Goal: Navigation & Orientation: Find specific page/section

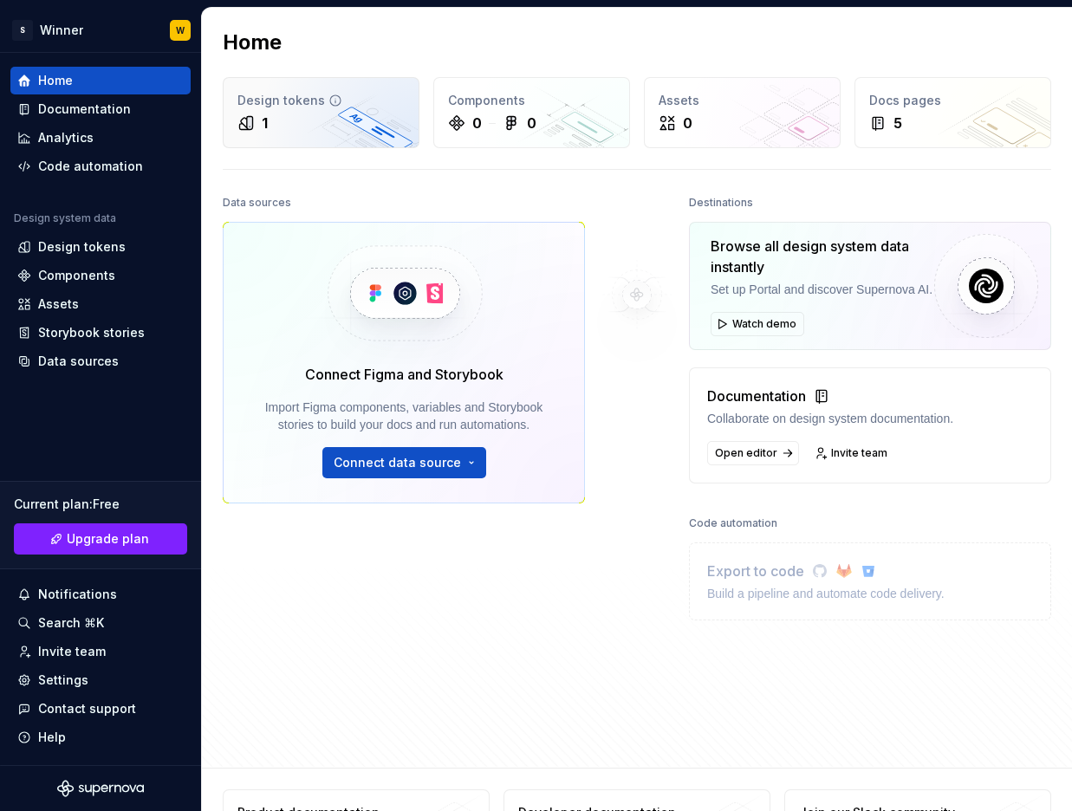
click at [303, 119] on div "1" at bounding box center [320, 123] width 167 height 21
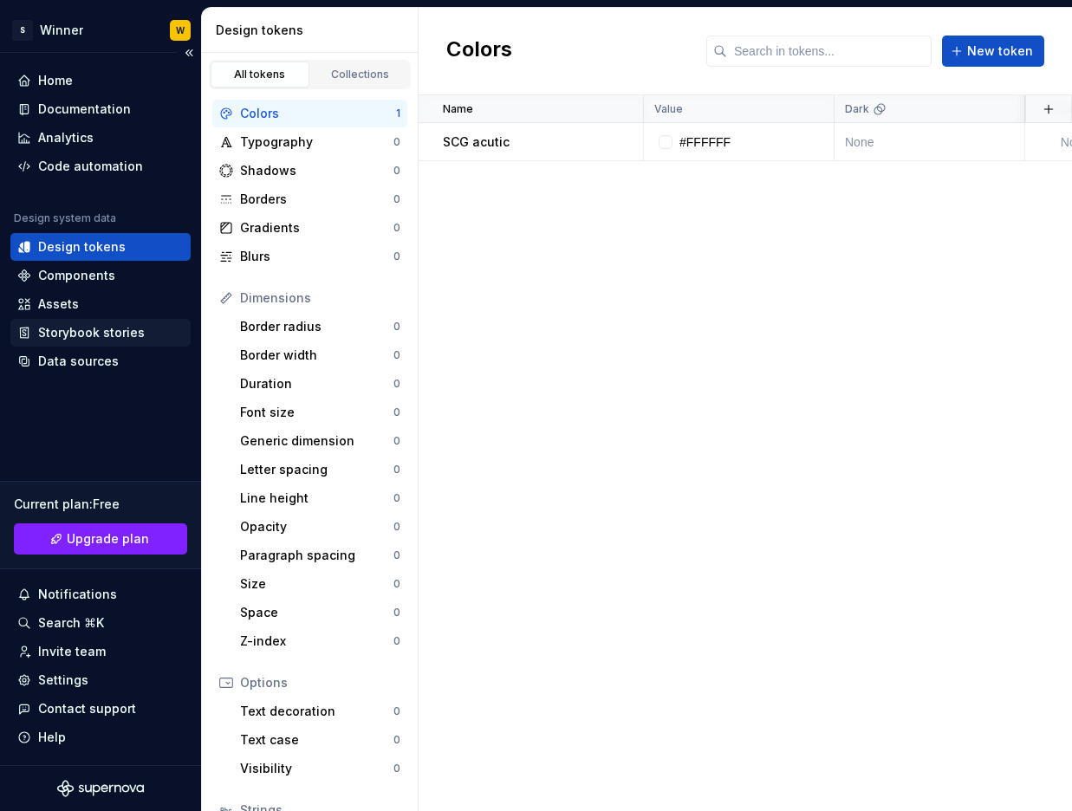
click at [114, 329] on div "Storybook stories" at bounding box center [91, 332] width 107 height 17
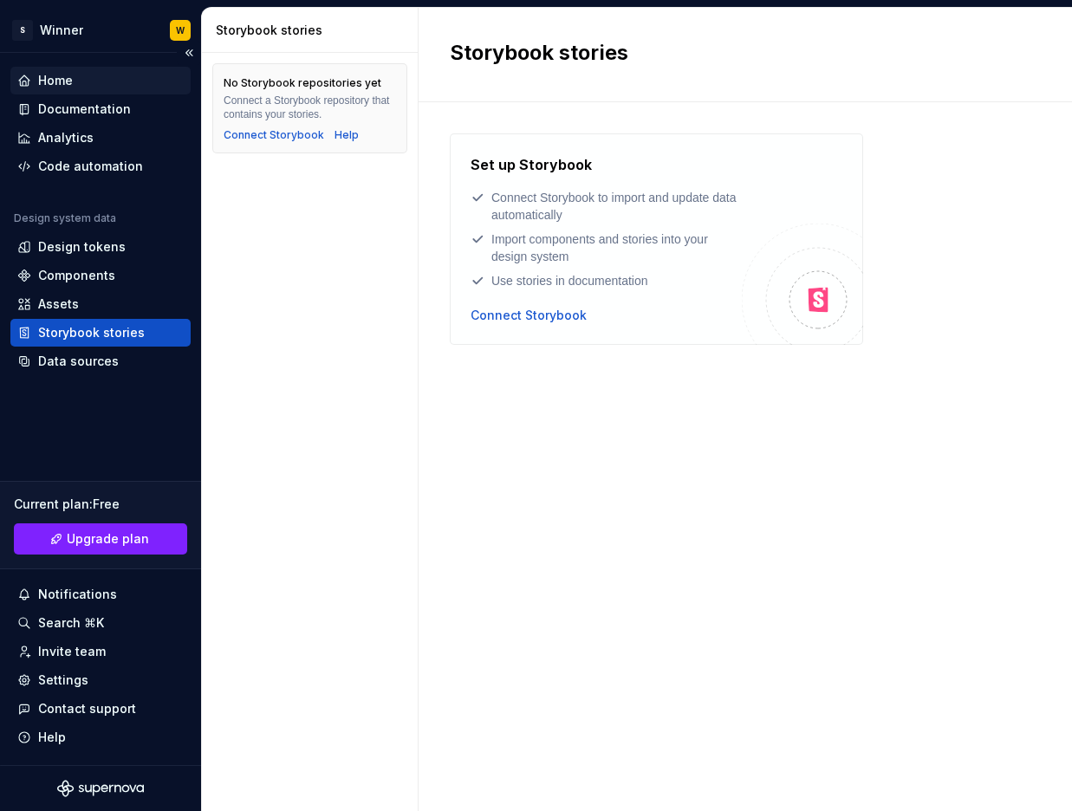
click at [71, 84] on div "Home" at bounding box center [55, 80] width 35 height 17
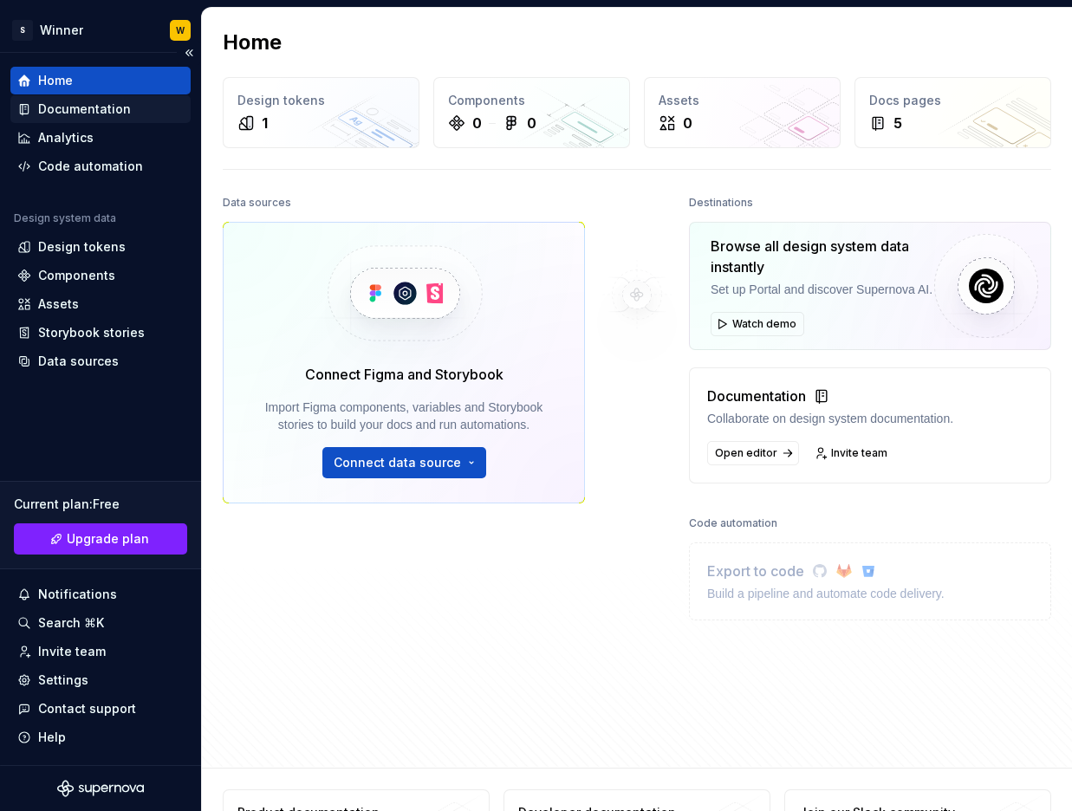
click at [89, 109] on div "Documentation" at bounding box center [84, 109] width 93 height 17
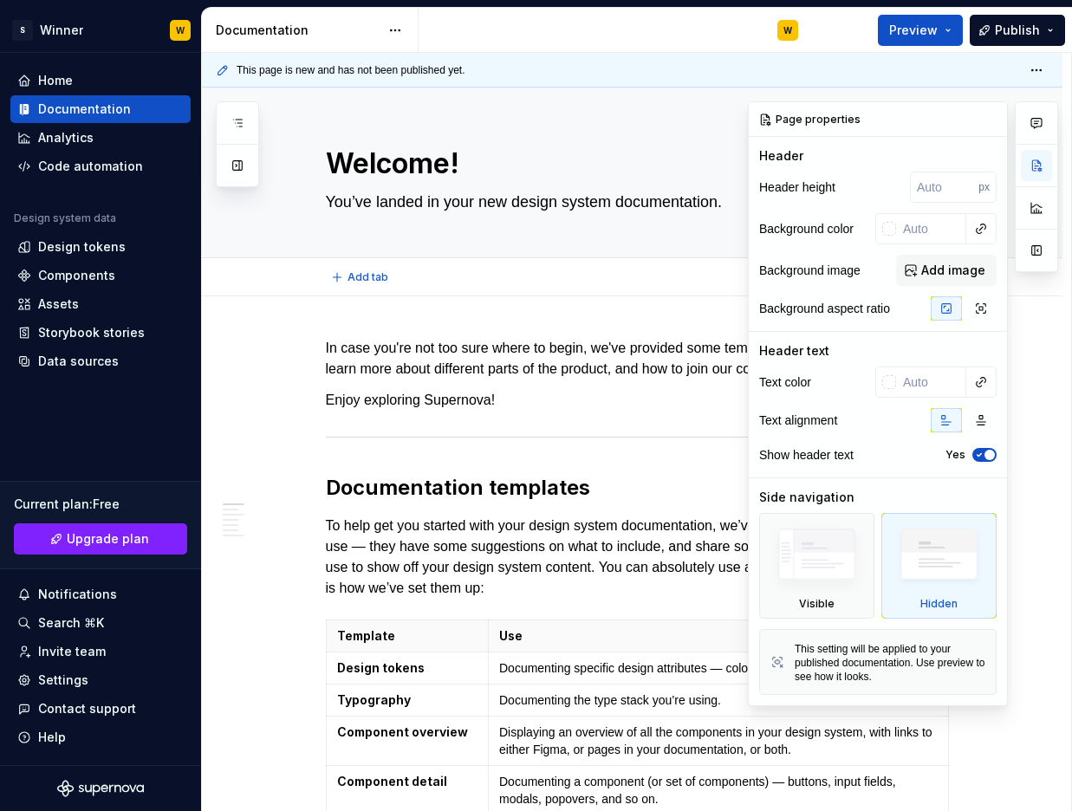
type textarea "*"
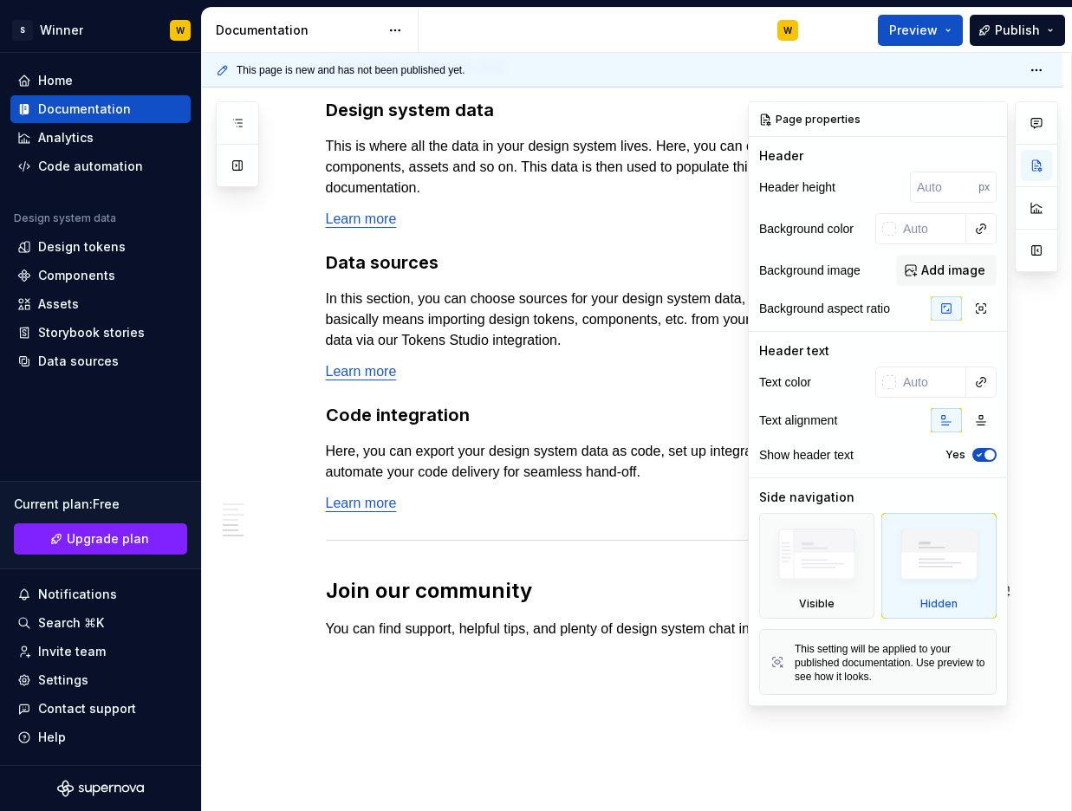
scroll to position [1385, 0]
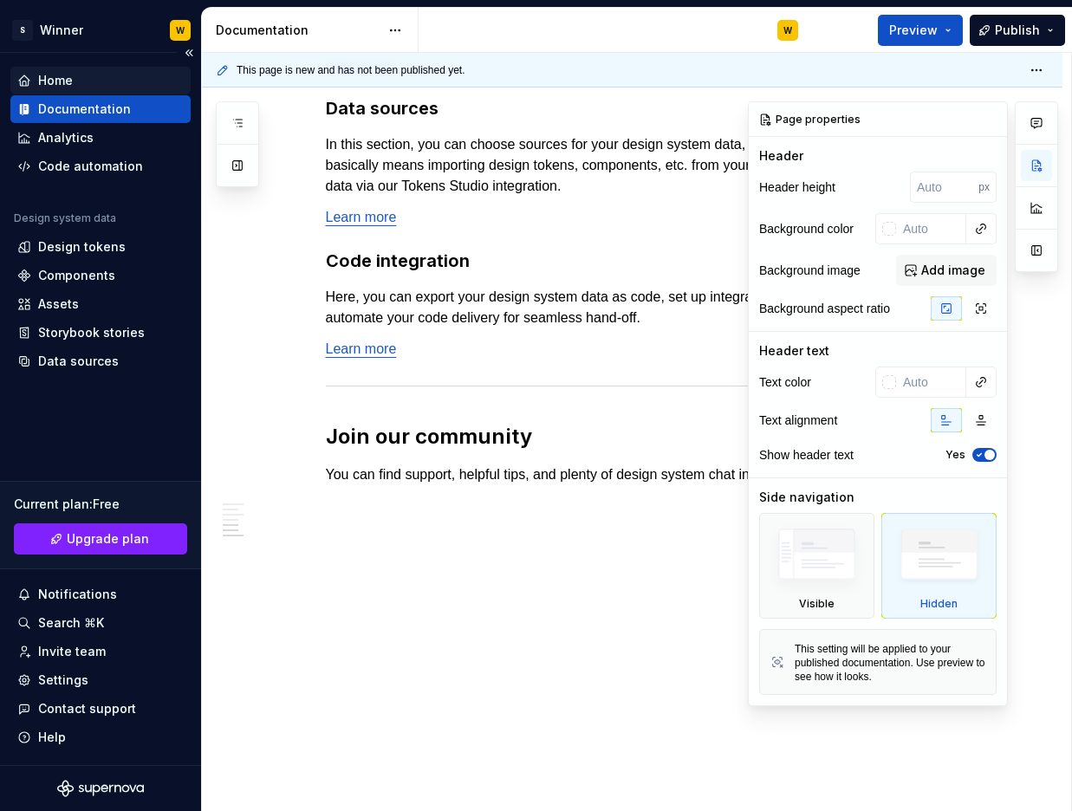
click at [155, 79] on div "Home" at bounding box center [100, 80] width 166 height 17
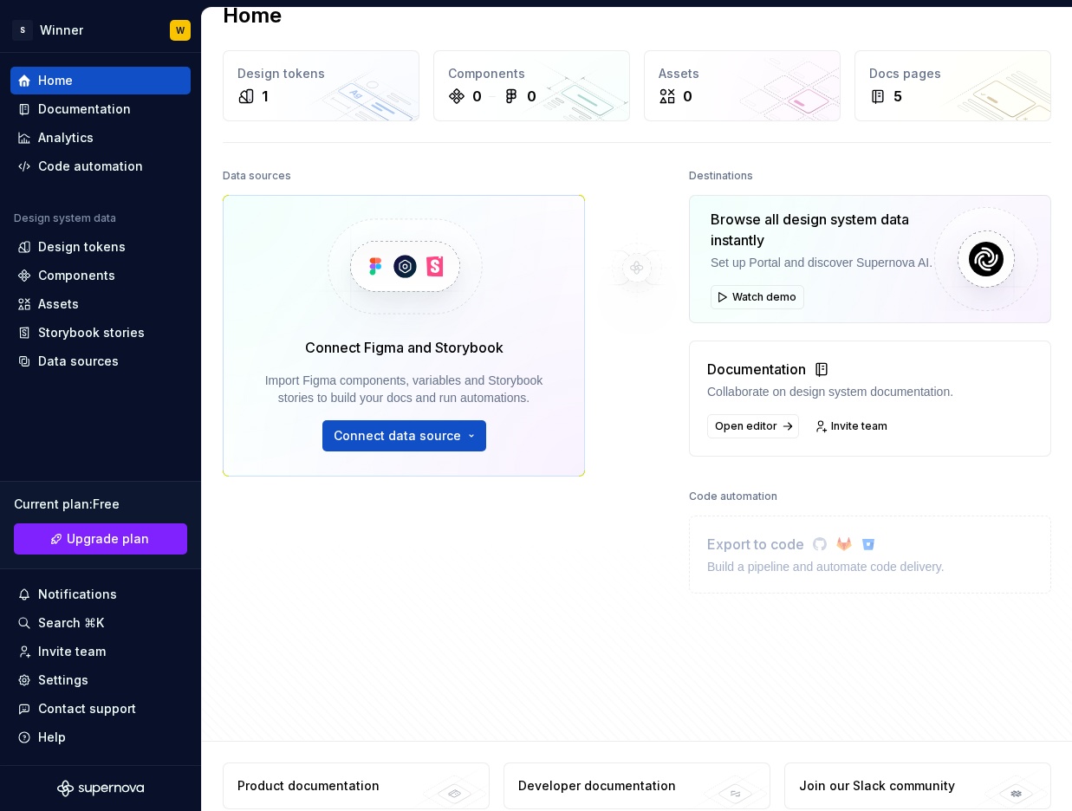
scroll to position [45, 0]
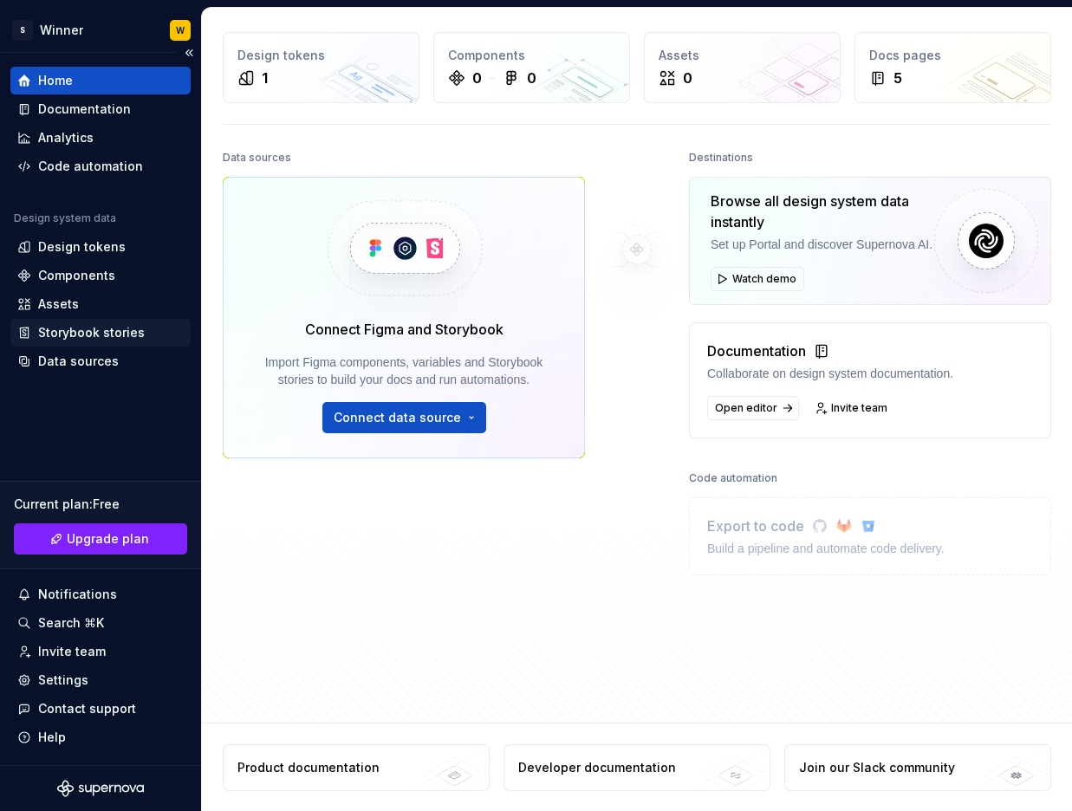
click at [139, 332] on div "Storybook stories" at bounding box center [91, 332] width 107 height 17
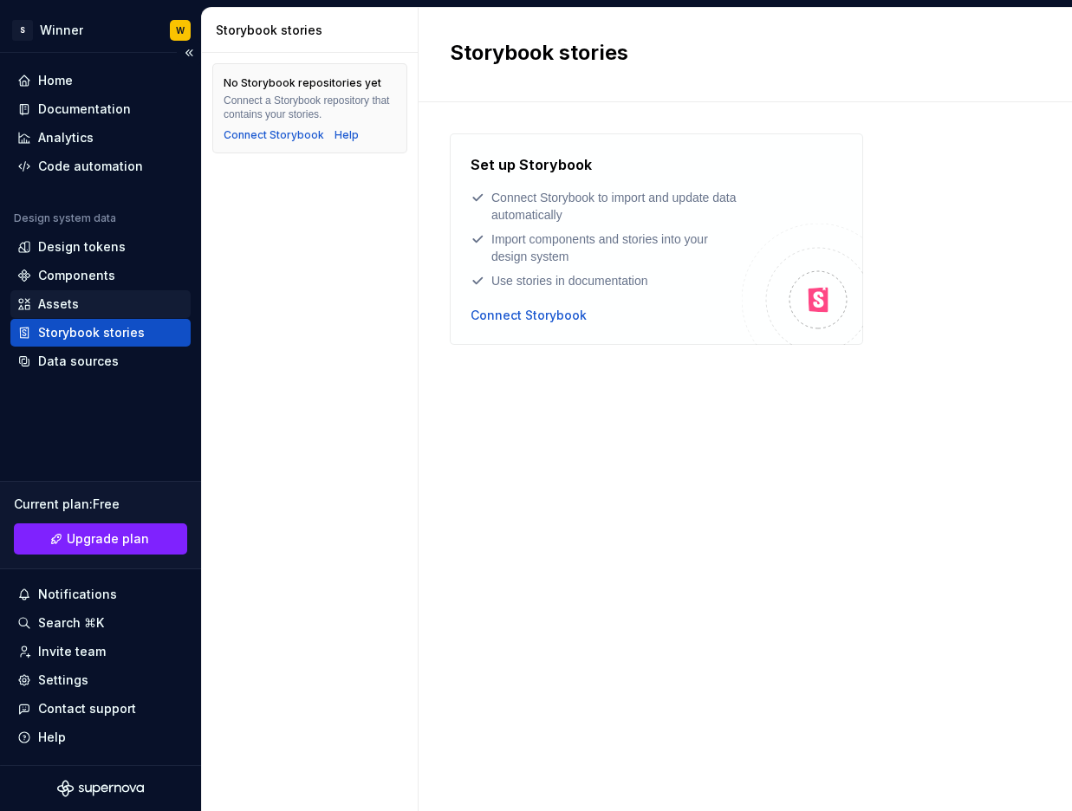
click at [85, 307] on div "Assets" at bounding box center [100, 303] width 166 height 17
click at [95, 256] on div "Design tokens" at bounding box center [100, 247] width 180 height 28
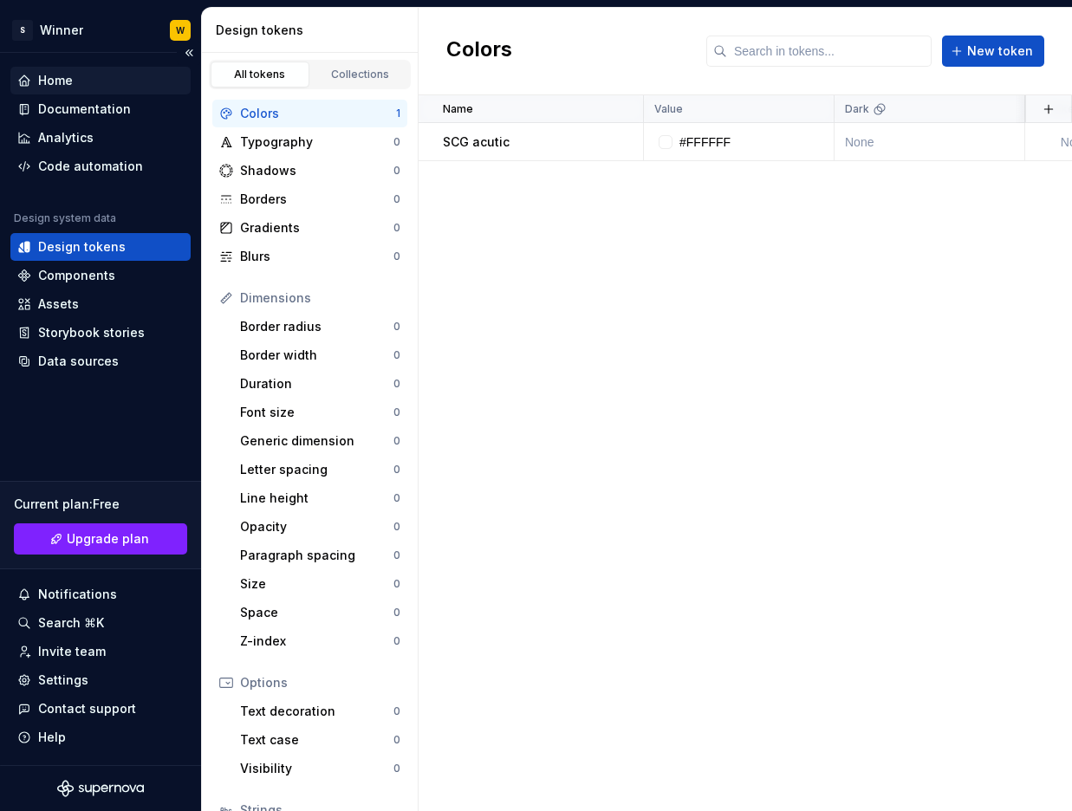
click at [78, 80] on div "Home" at bounding box center [100, 80] width 166 height 17
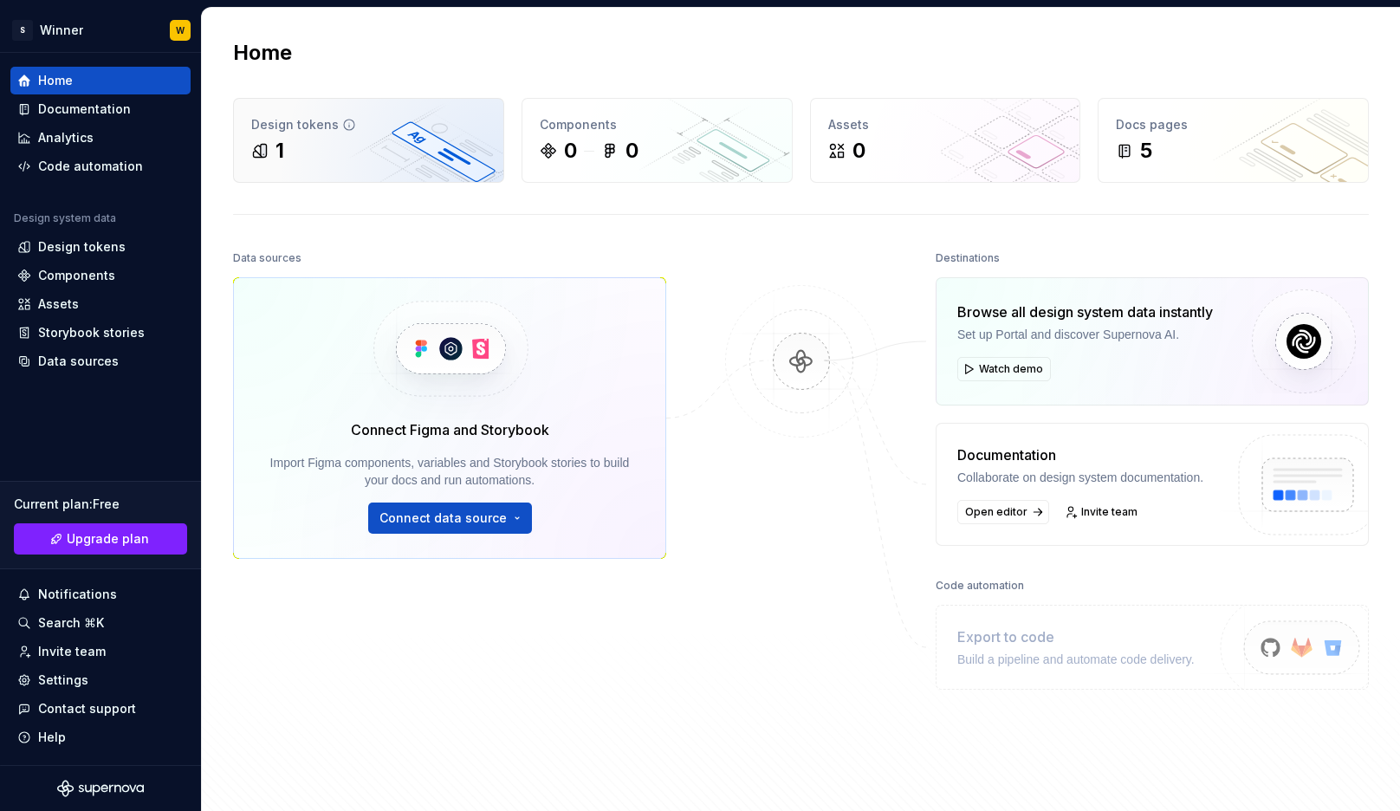
click at [401, 154] on div "1" at bounding box center [368, 151] width 235 height 28
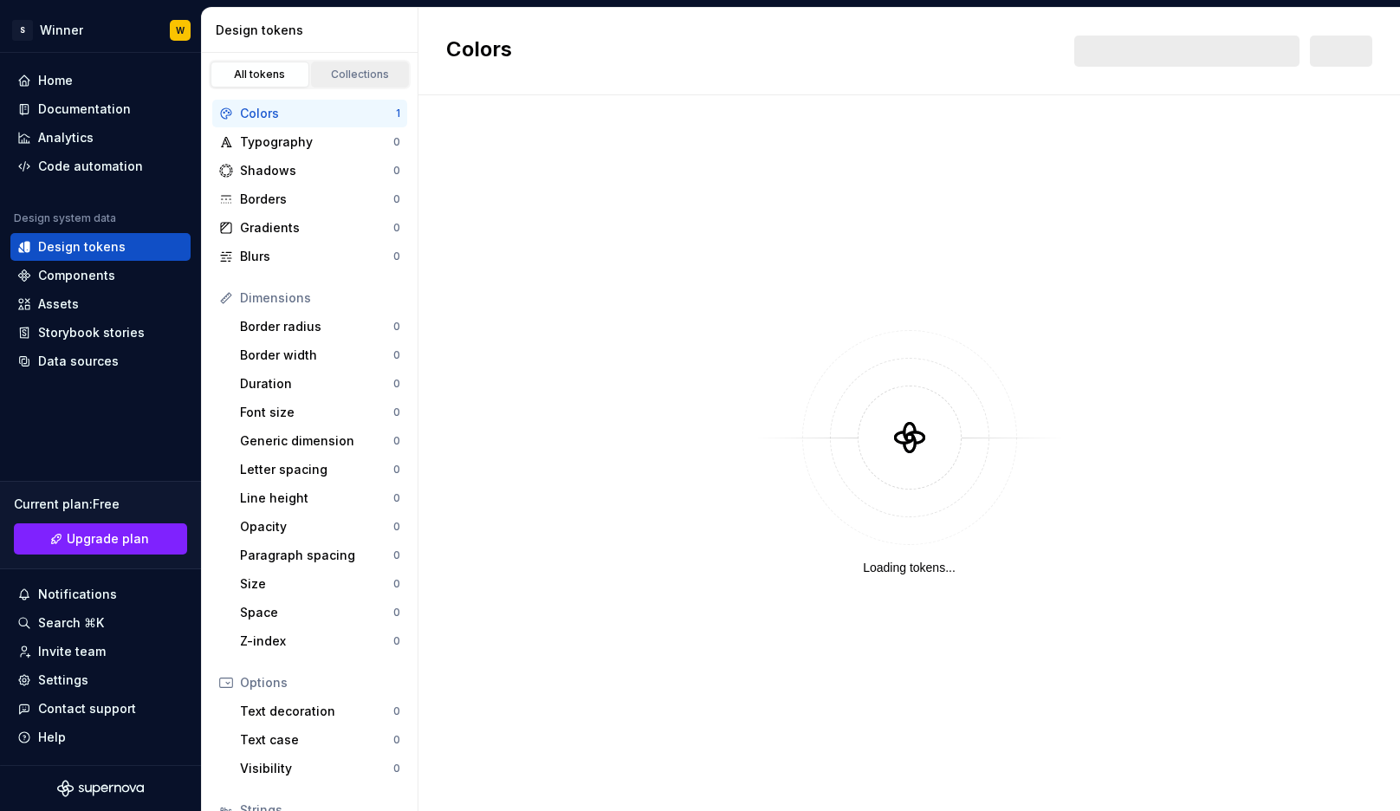
click at [359, 73] on div "Collections" at bounding box center [360, 75] width 87 height 14
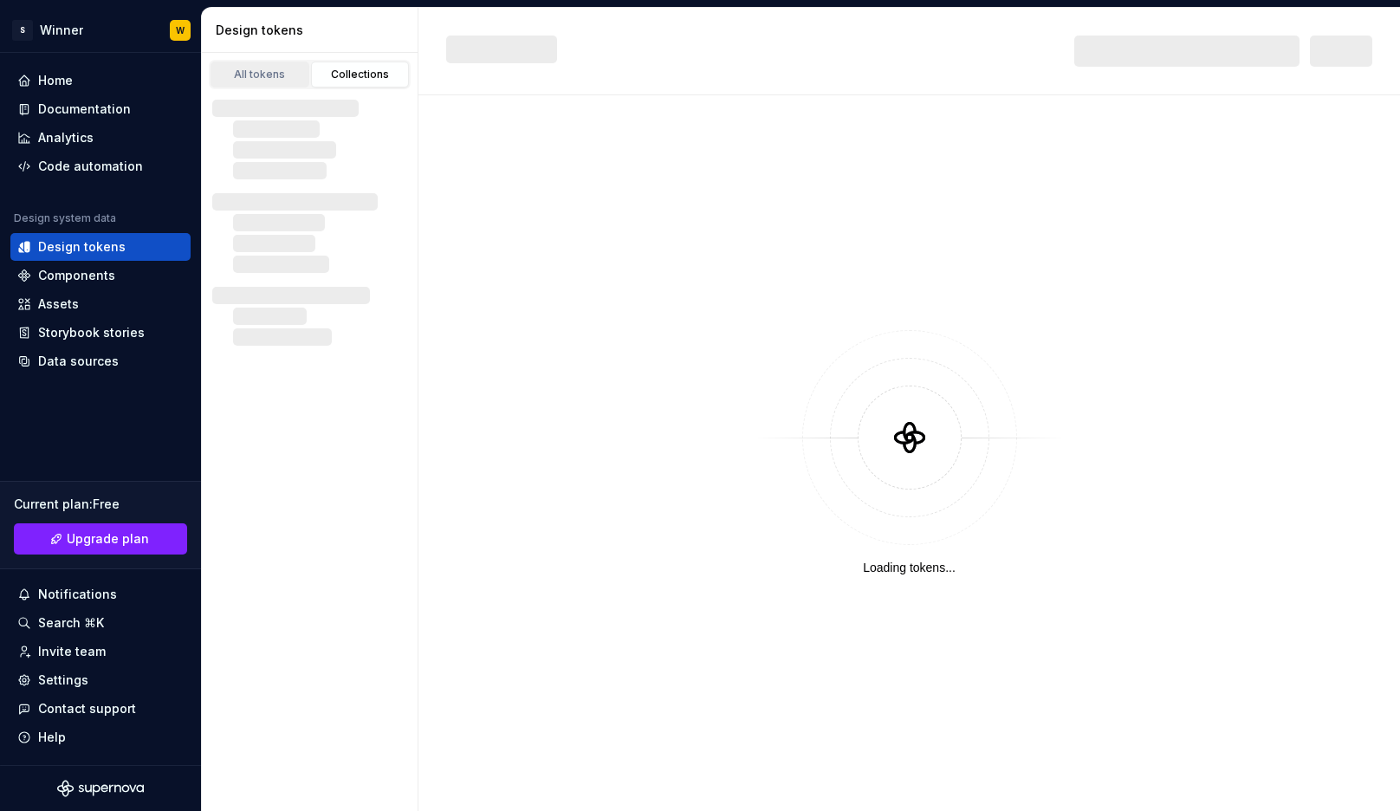
click at [272, 73] on div "All tokens" at bounding box center [260, 75] width 87 height 14
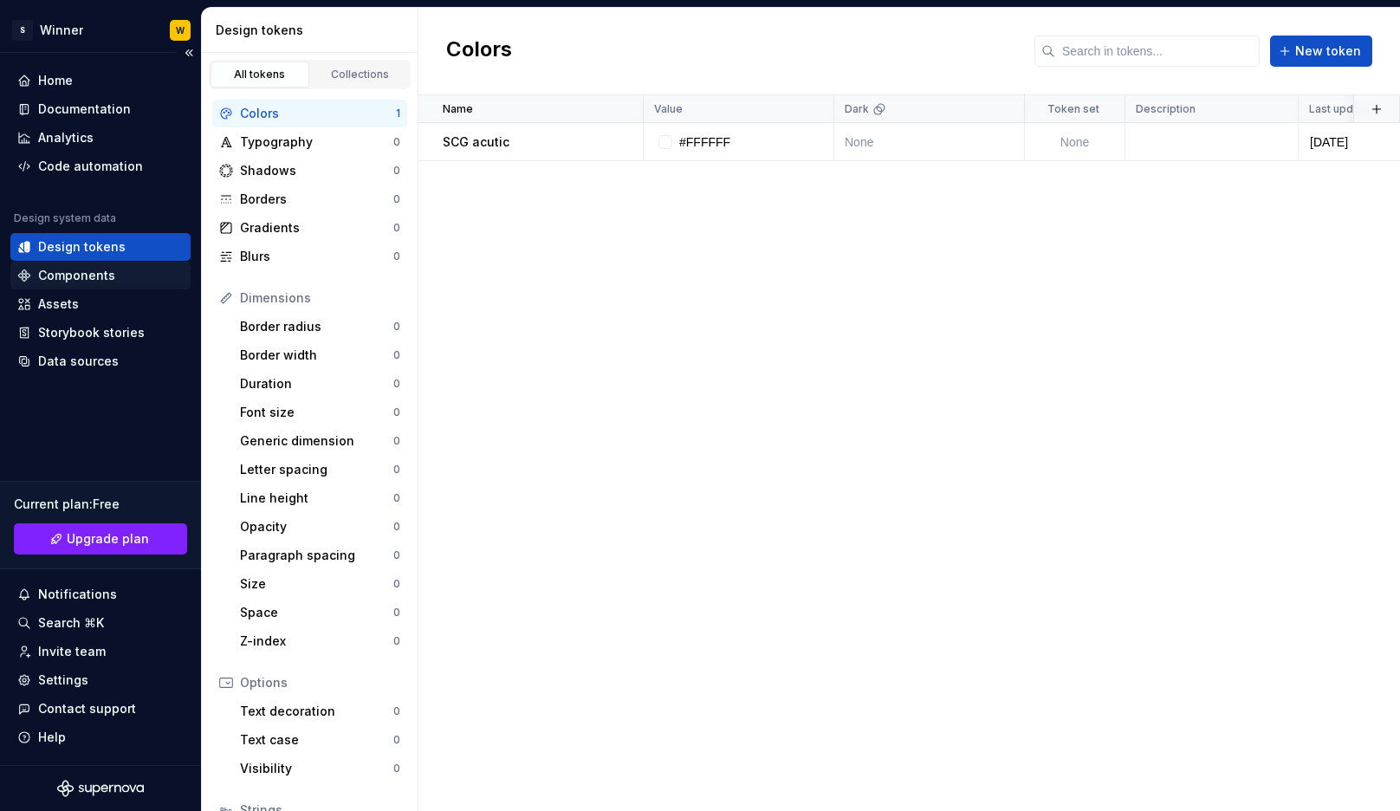
click at [70, 279] on div "Components" at bounding box center [76, 275] width 77 height 17
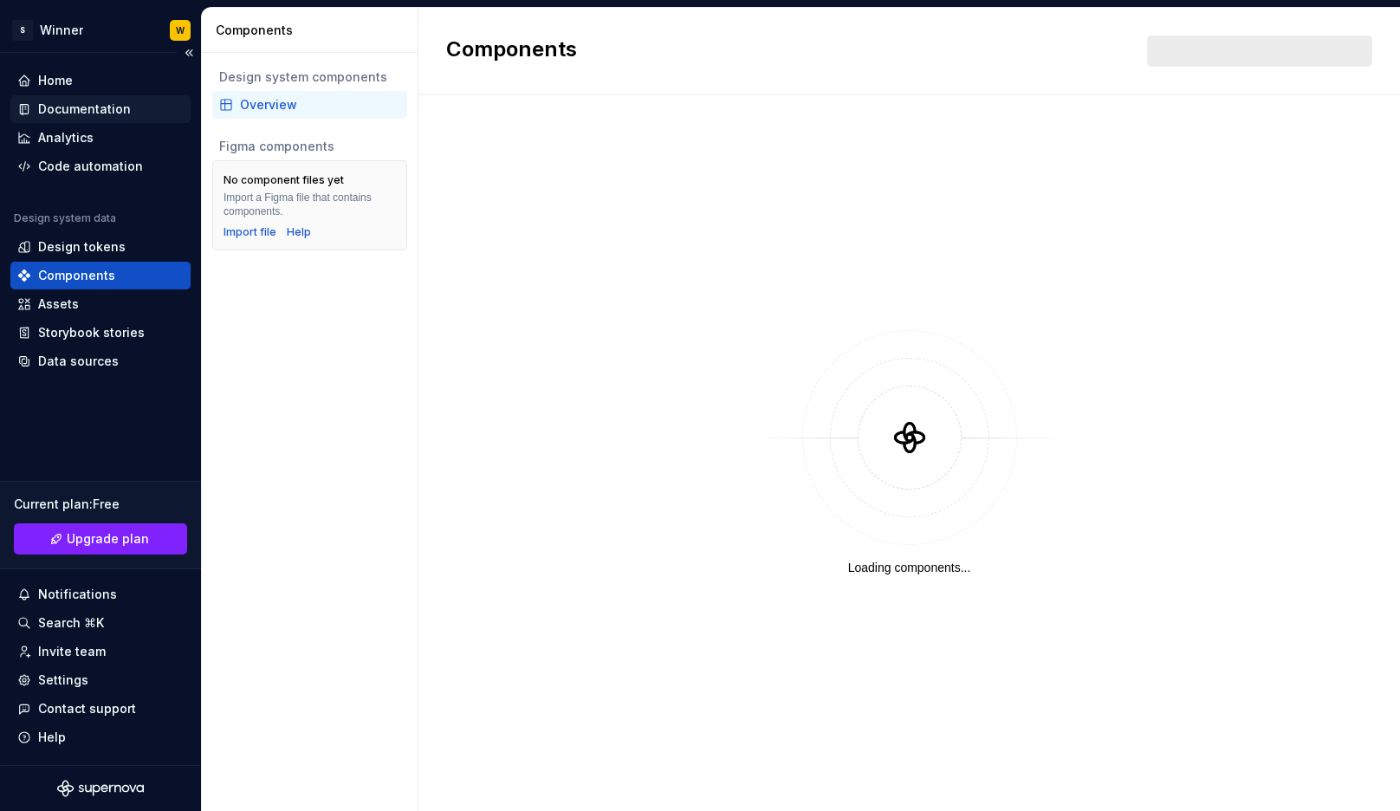
click at [95, 108] on div "Documentation" at bounding box center [84, 109] width 93 height 17
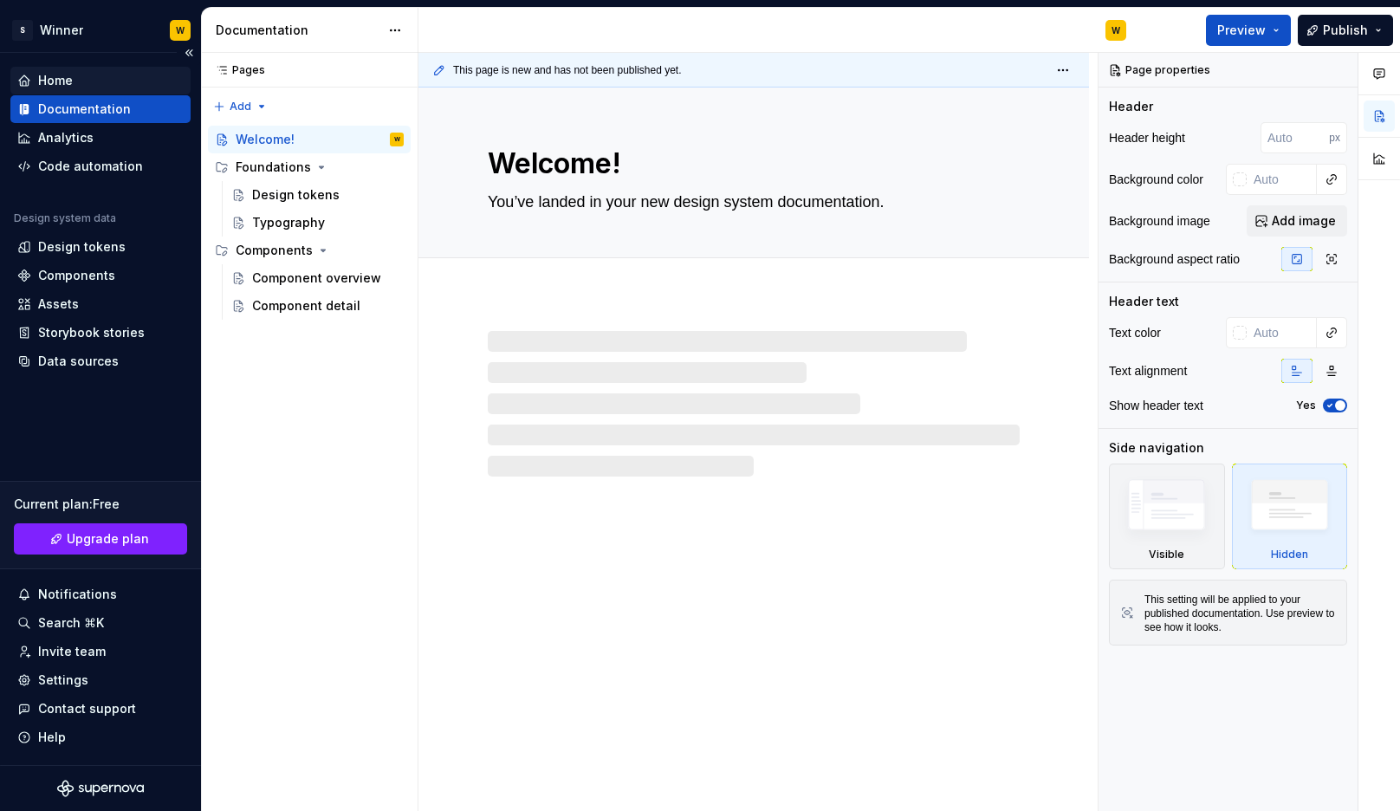
click at [79, 72] on div "Home" at bounding box center [100, 80] width 166 height 17
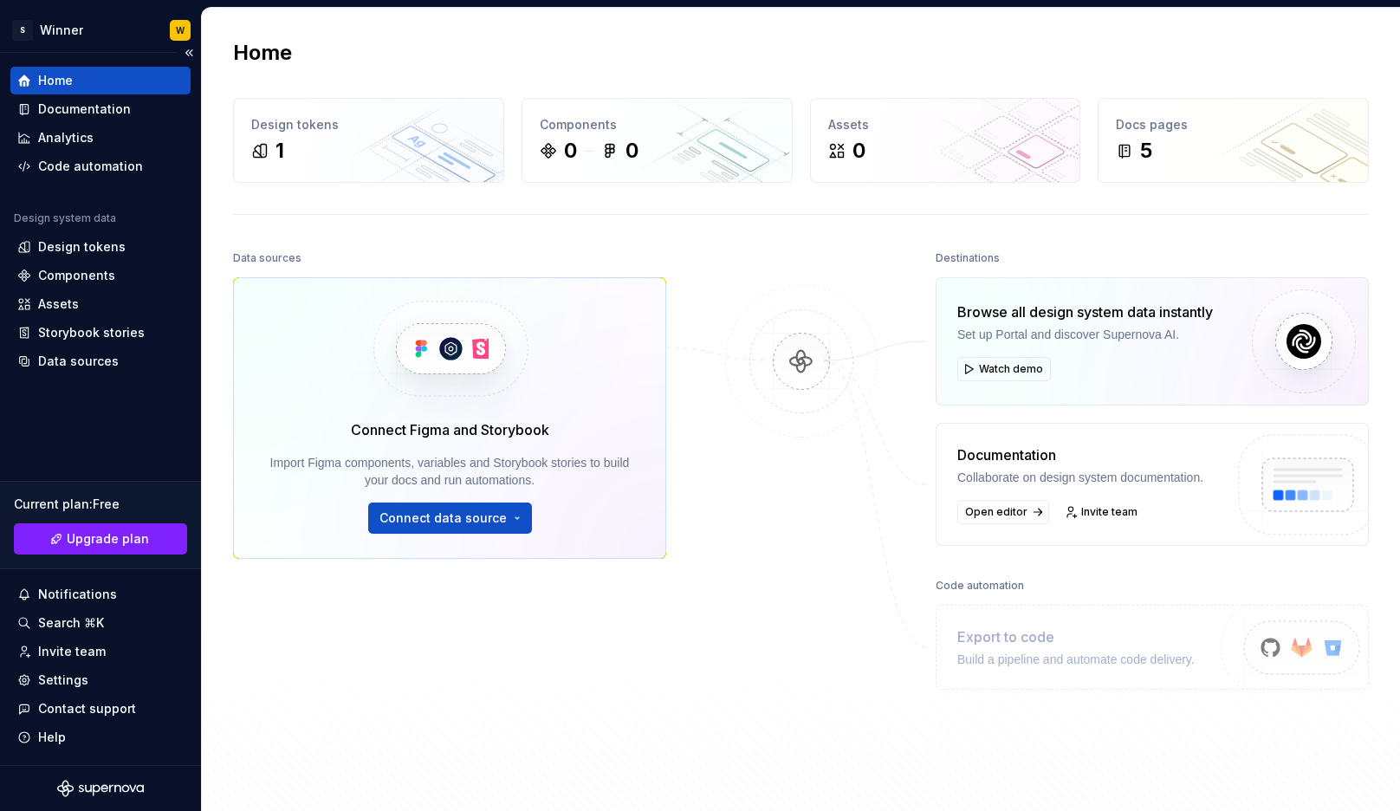
click at [75, 78] on div "Home" at bounding box center [100, 80] width 166 height 17
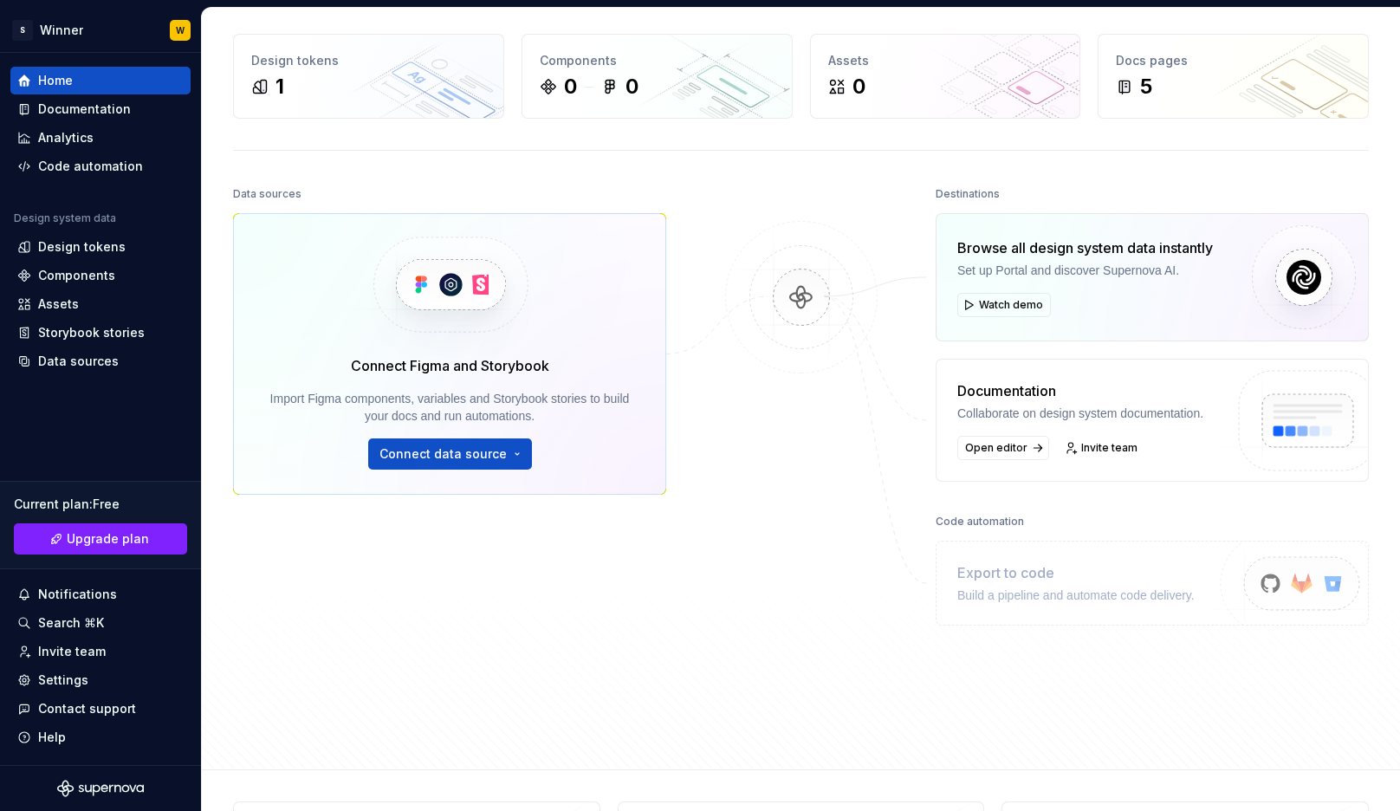
scroll to position [68, 0]
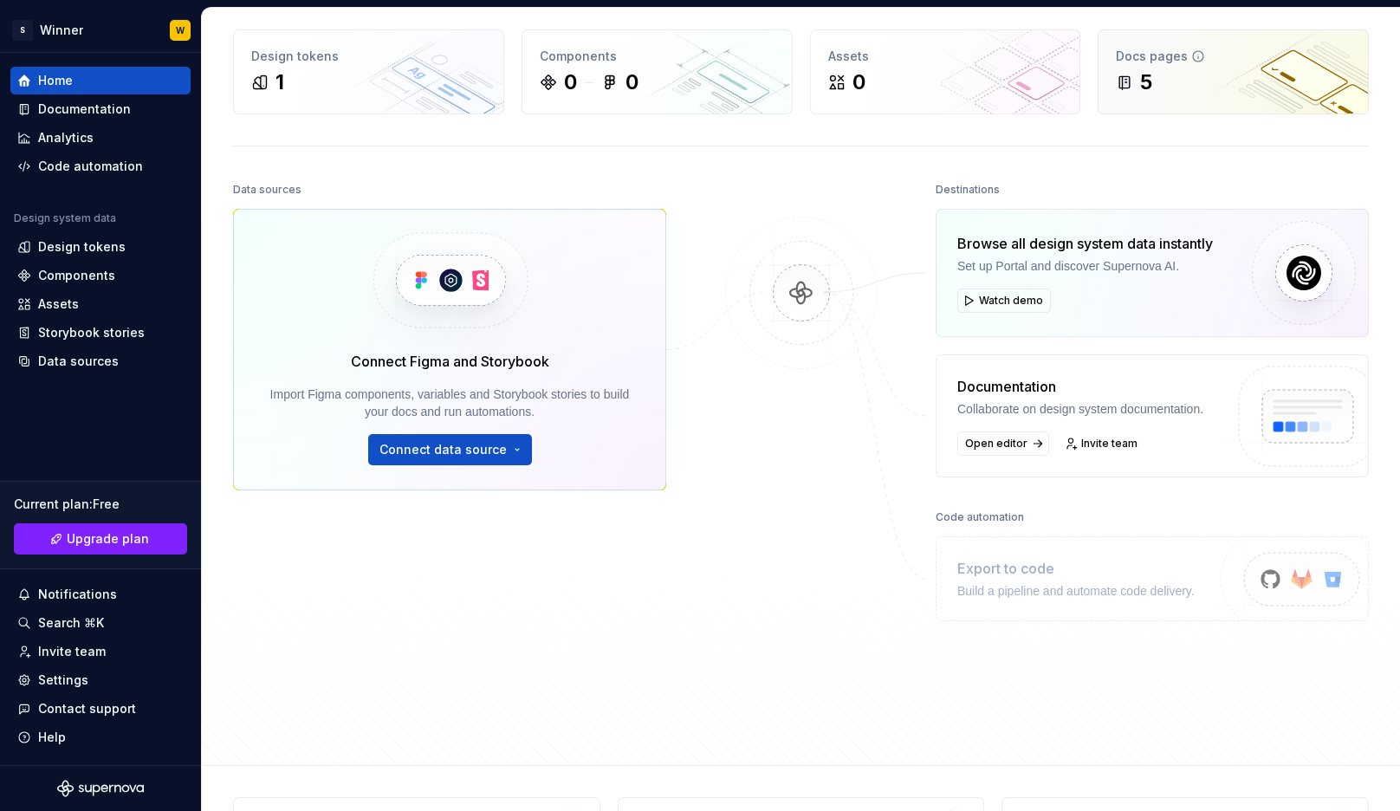
click at [1071, 79] on div "5" at bounding box center [1233, 82] width 235 height 28
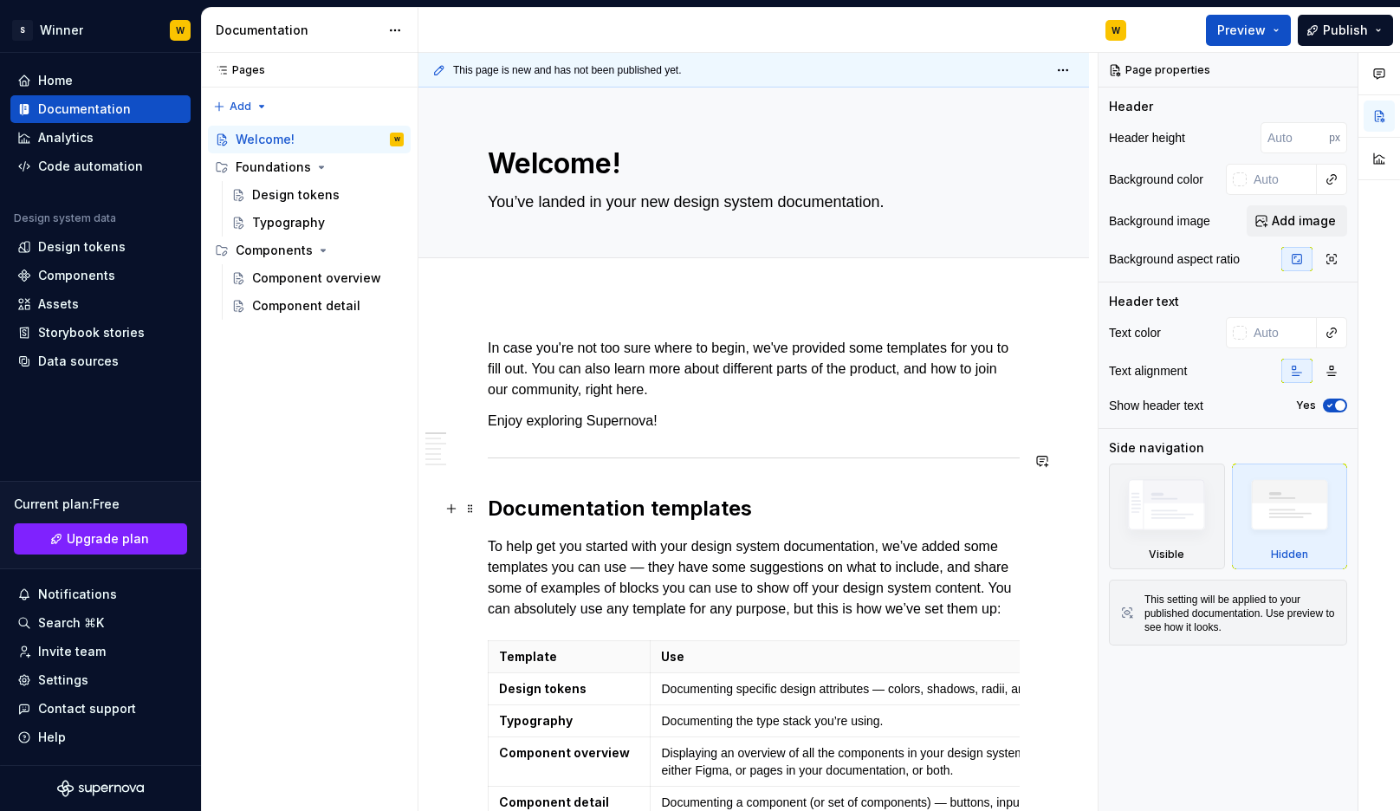
scroll to position [320, 0]
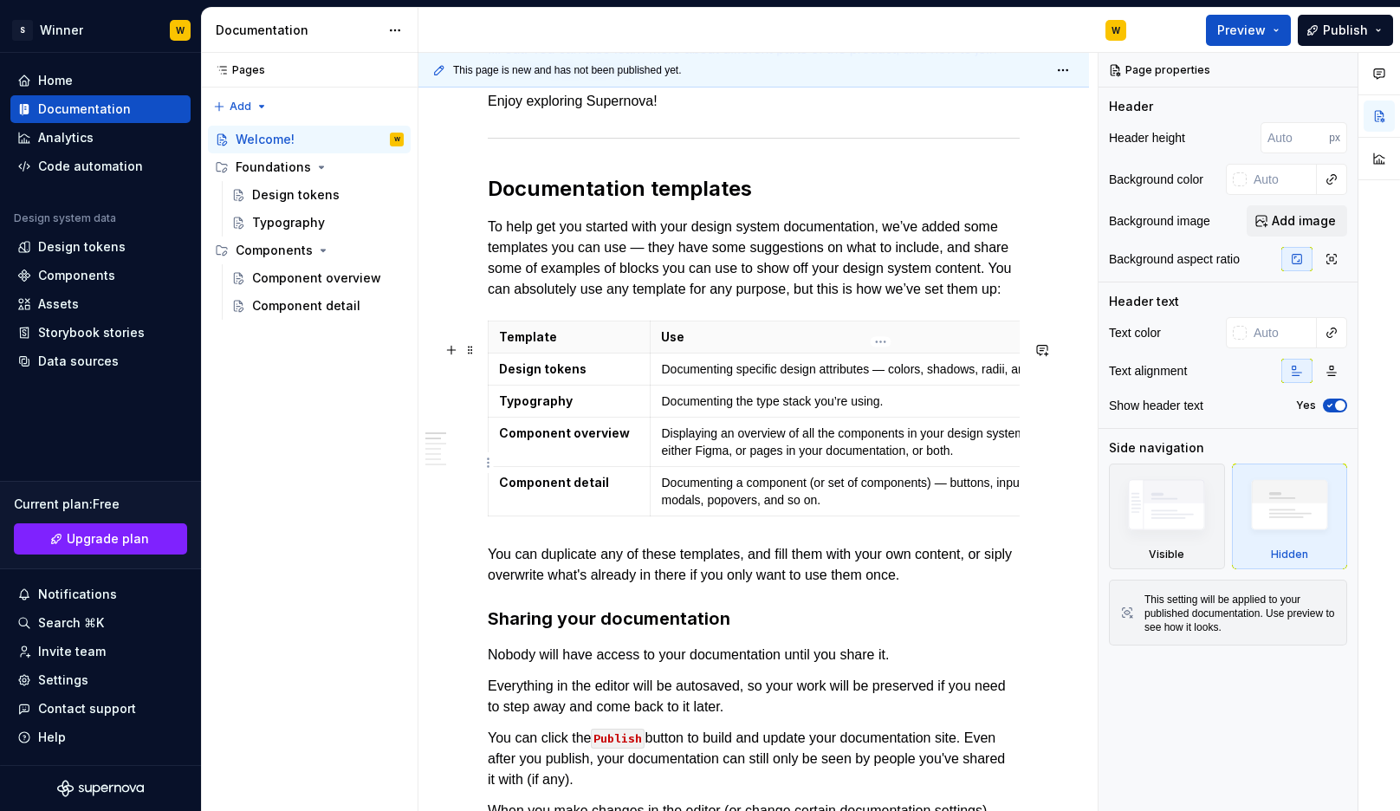
click at [796, 457] on p "Displaying an overview of all the components in your design system, with links …" at bounding box center [880, 442] width 438 height 35
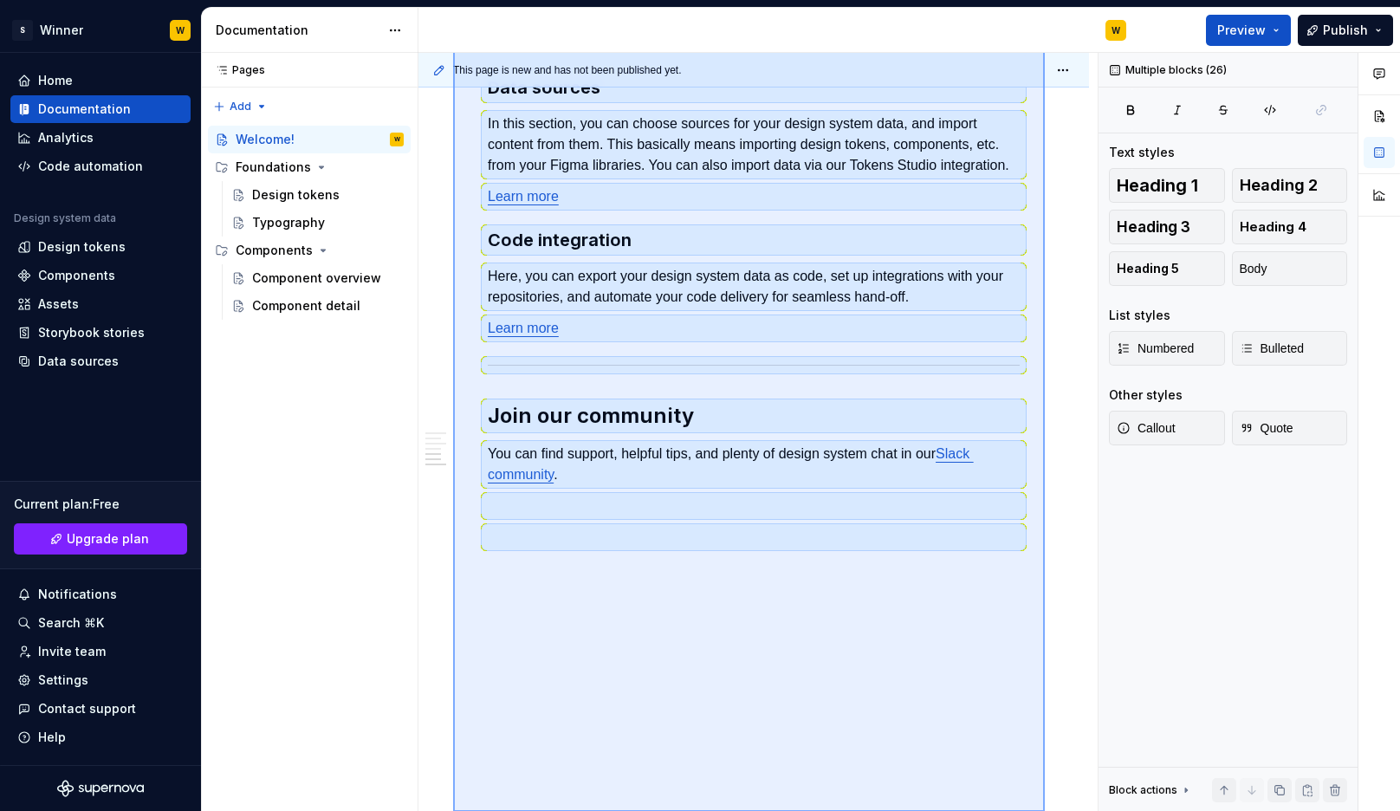
scroll to position [1535, 0]
drag, startPoint x: 453, startPoint y: 159, endPoint x: 1045, endPoint y: 879, distance: 932.0
click at [1045, 810] on html "S Winner W Home Documentation Analytics Code automation Design system data Desi…" at bounding box center [700, 405] width 1400 height 811
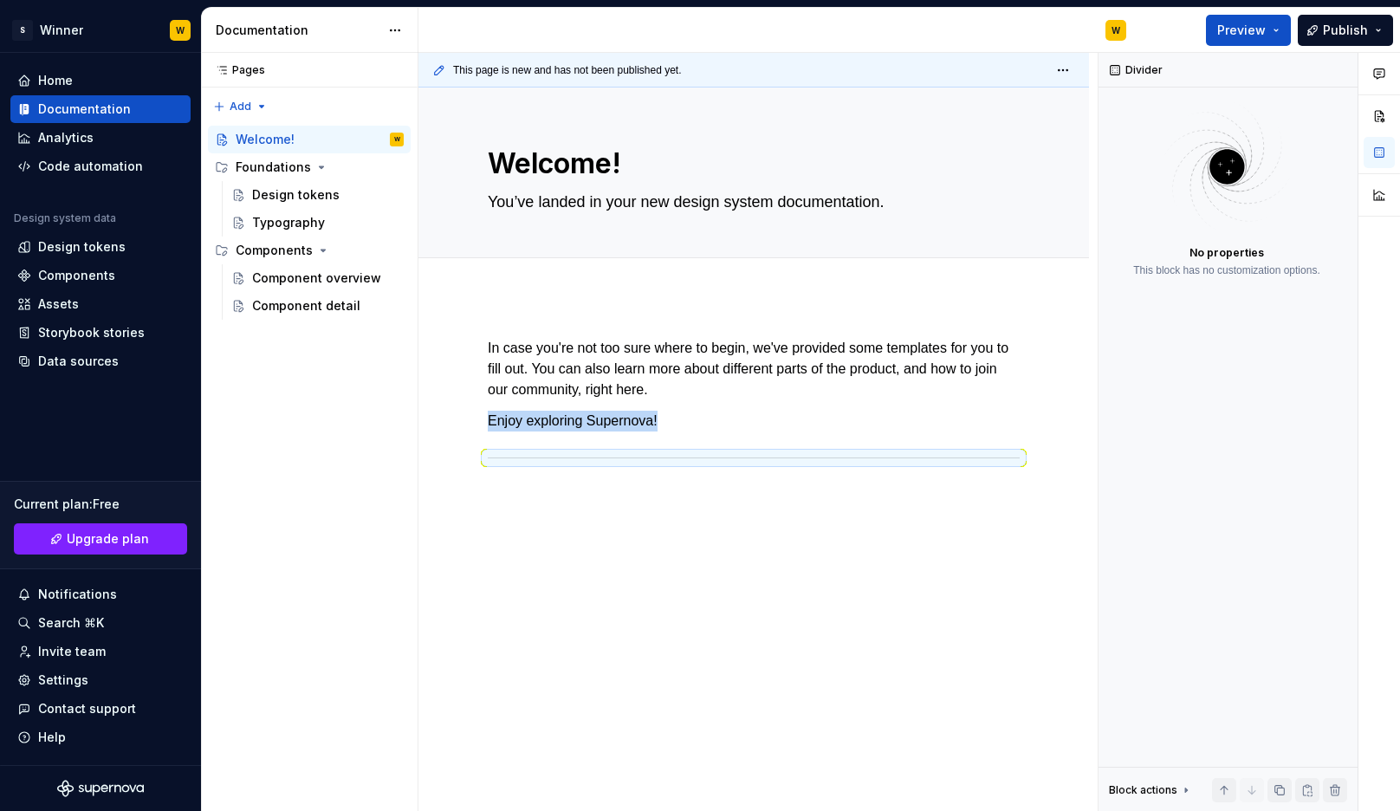
scroll to position [0, 0]
click at [793, 582] on div "This page is new and has not been published yet. Welcome! You’ve landed in your…" at bounding box center [757, 432] width 679 height 759
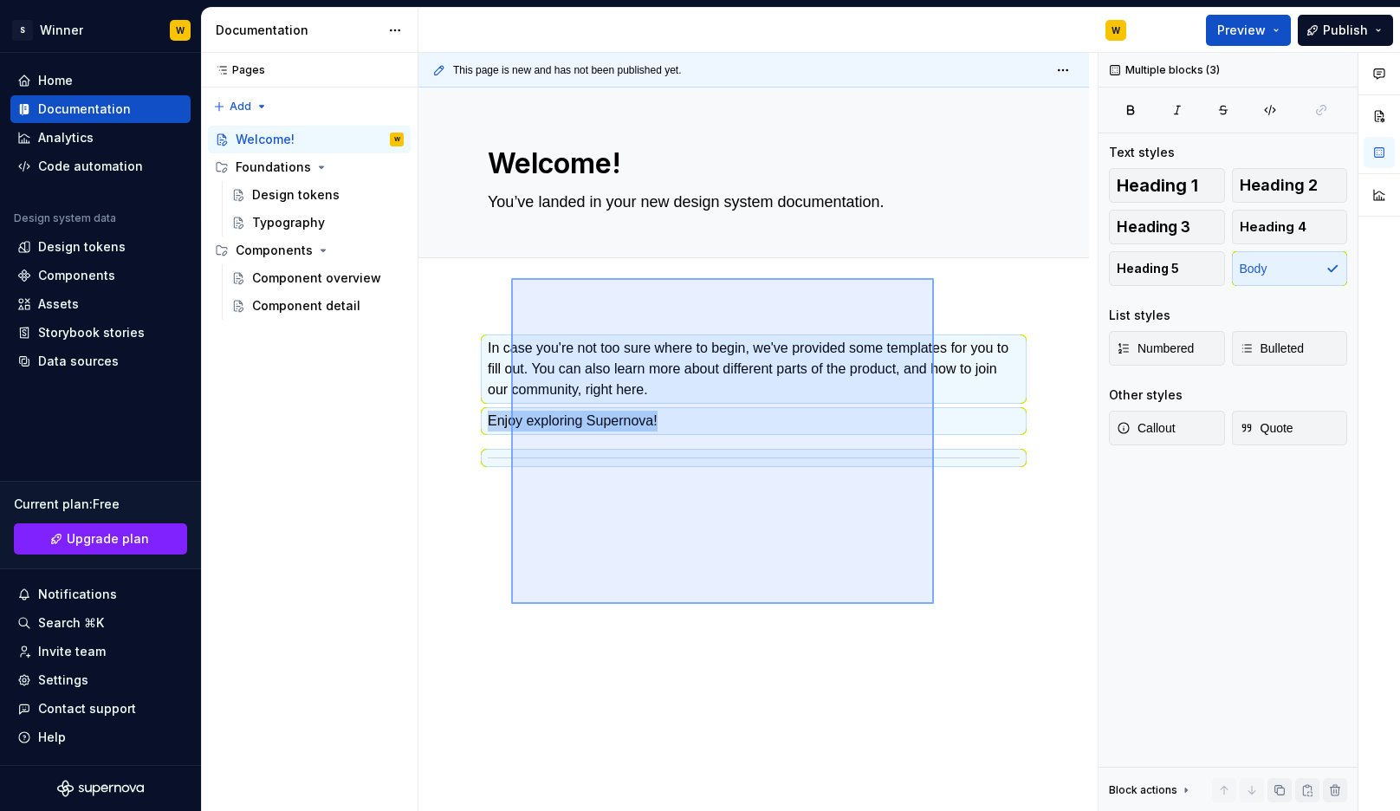
drag, startPoint x: 934, startPoint y: 604, endPoint x: 493, endPoint y: 264, distance: 556.6
click at [494, 264] on div "This page is new and has not been published yet. Welcome! You’ve landed in your…" at bounding box center [757, 432] width 679 height 759
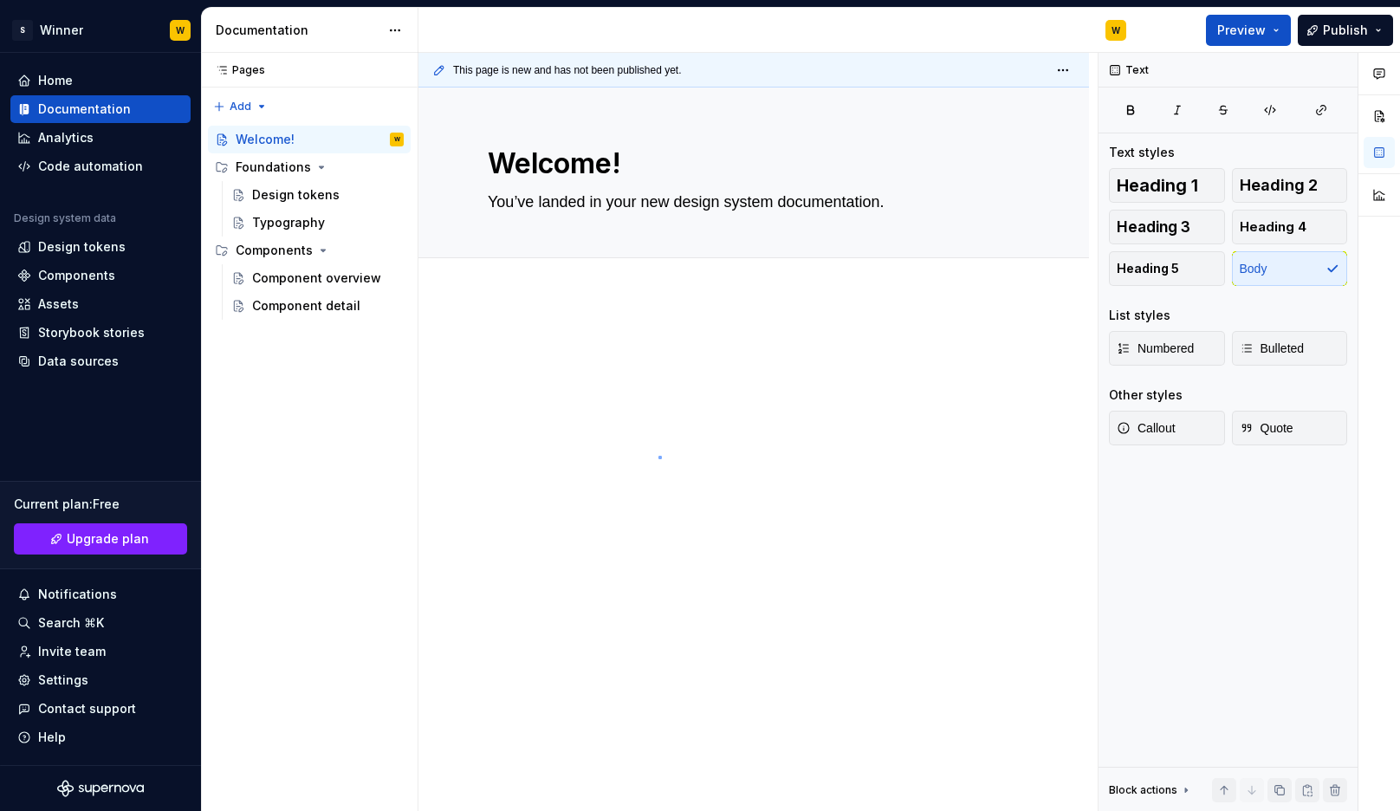
click at [658, 457] on div "This page is new and has not been published yet. Welcome! You’ve landed in your…" at bounding box center [757, 432] width 679 height 759
click at [654, 477] on div at bounding box center [753, 482] width 671 height 372
click at [720, 416] on div at bounding box center [754, 381] width 532 height 87
click at [706, 556] on div "This page is new and has not been published yet. Welcome! You’ve landed in your…" at bounding box center [757, 432] width 679 height 759
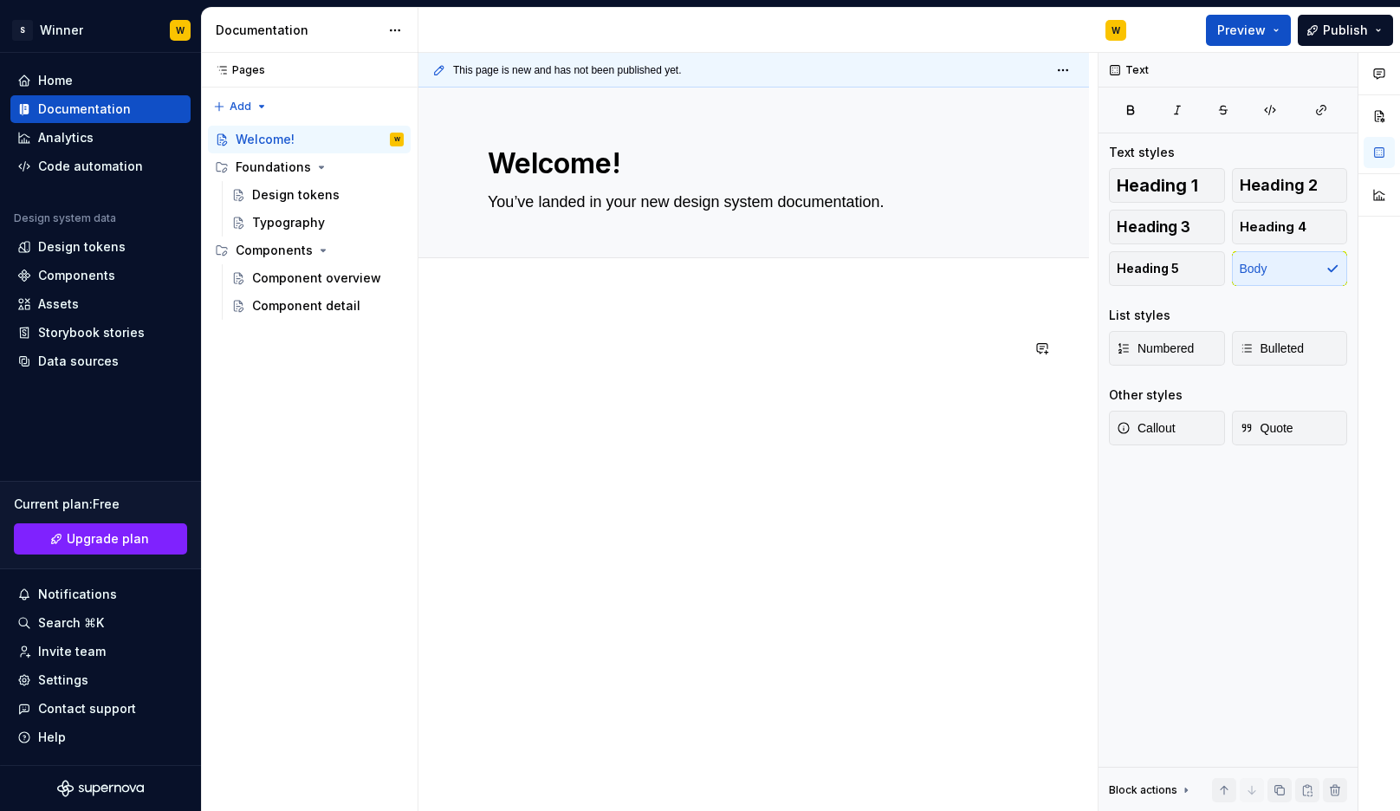
click at [762, 430] on div at bounding box center [753, 482] width 671 height 372
click at [689, 522] on div at bounding box center [753, 482] width 671 height 372
click at [571, 345] on p at bounding box center [754, 348] width 532 height 21
type textarea "*"
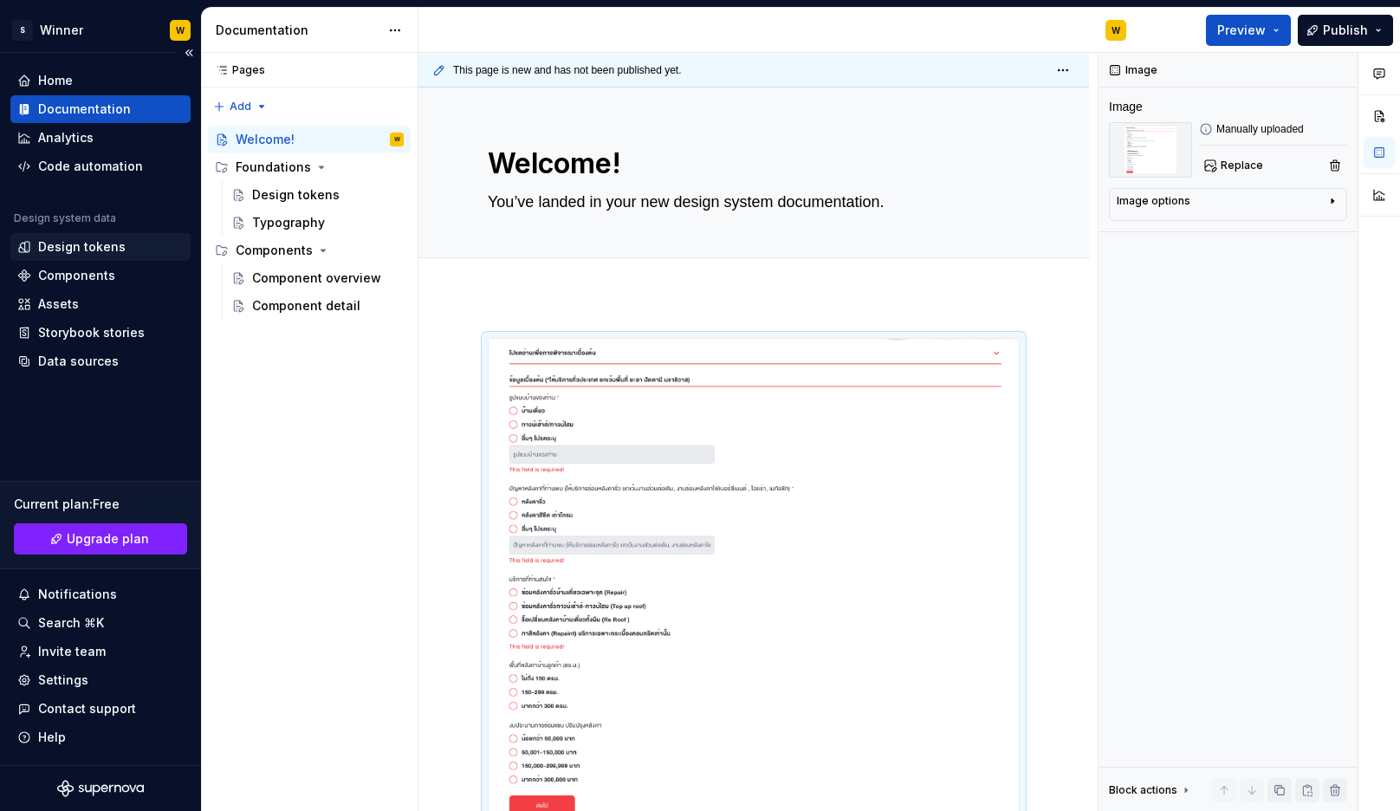
click at [75, 237] on div "Design tokens" at bounding box center [100, 247] width 180 height 28
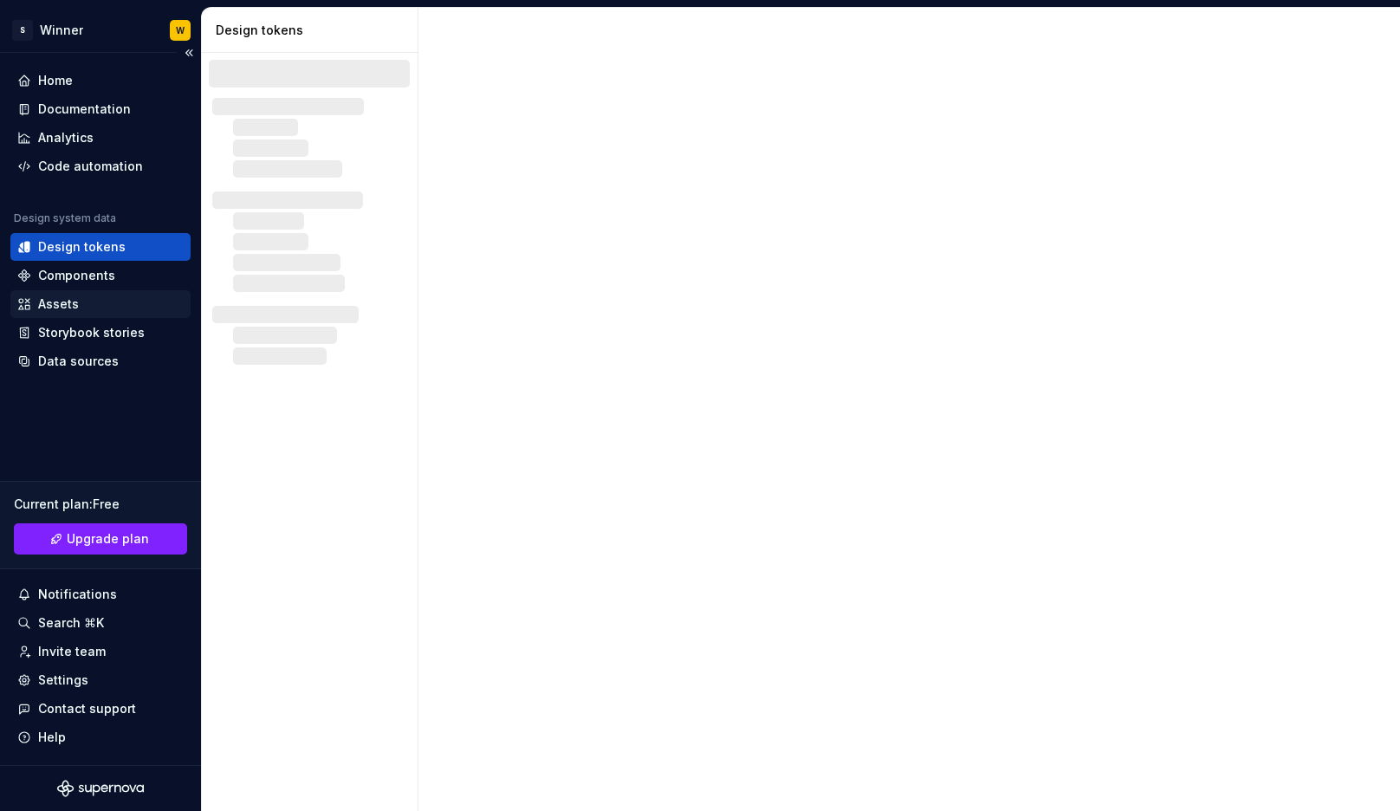
click at [75, 302] on div "Assets" at bounding box center [58, 303] width 41 height 17
click at [68, 306] on div "Assets" at bounding box center [58, 303] width 41 height 17
